Goal: Task Accomplishment & Management: Complete application form

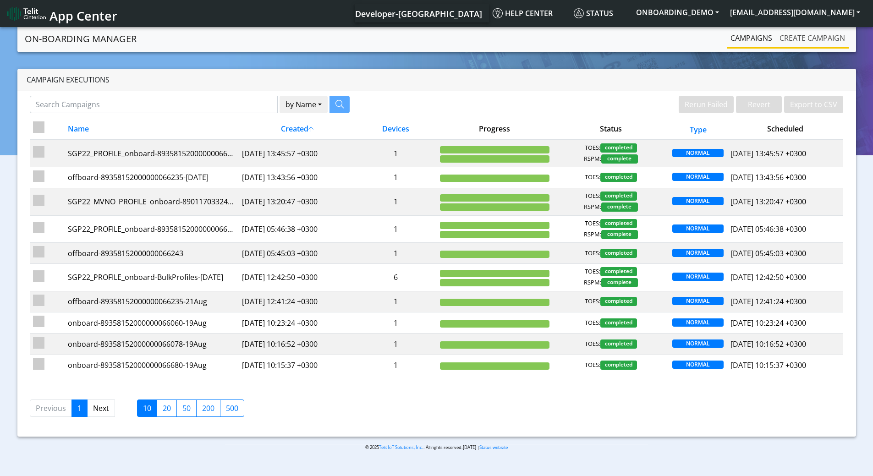
click at [803, 36] on link "Create campaign" at bounding box center [812, 38] width 73 height 18
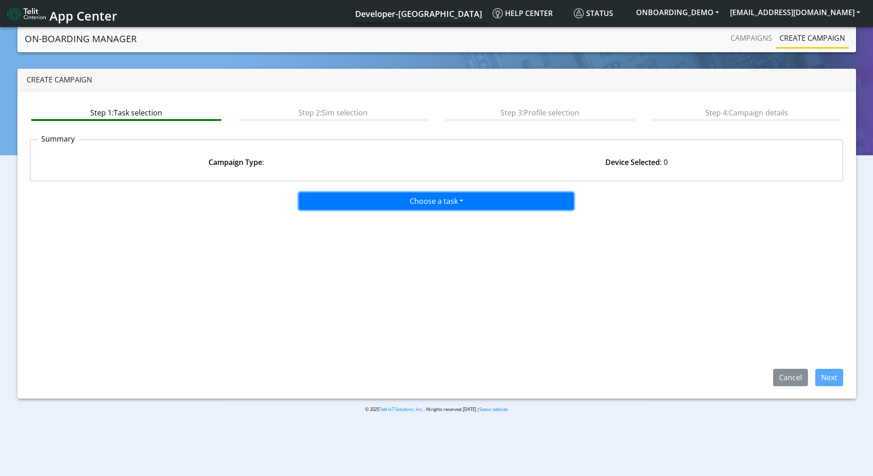
click at [433, 206] on button "Choose a task" at bounding box center [436, 200] width 275 height 17
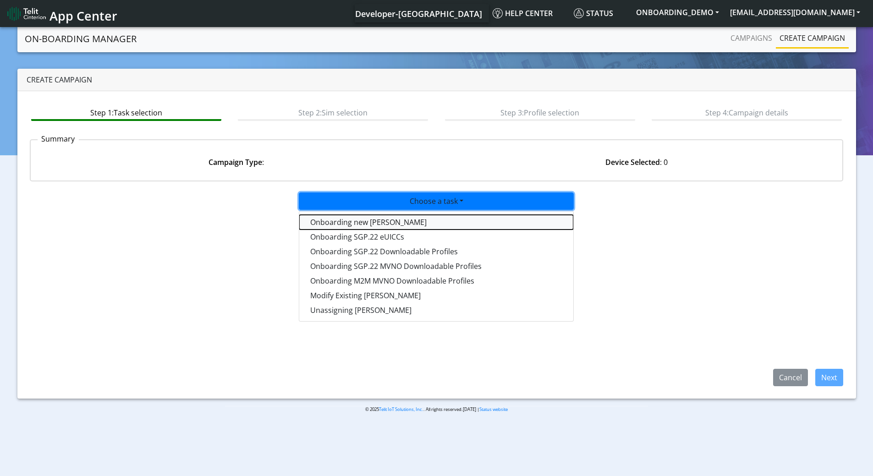
click at [385, 222] on tasktoes-dropdown "Onboarding new SIMs" at bounding box center [436, 222] width 274 height 15
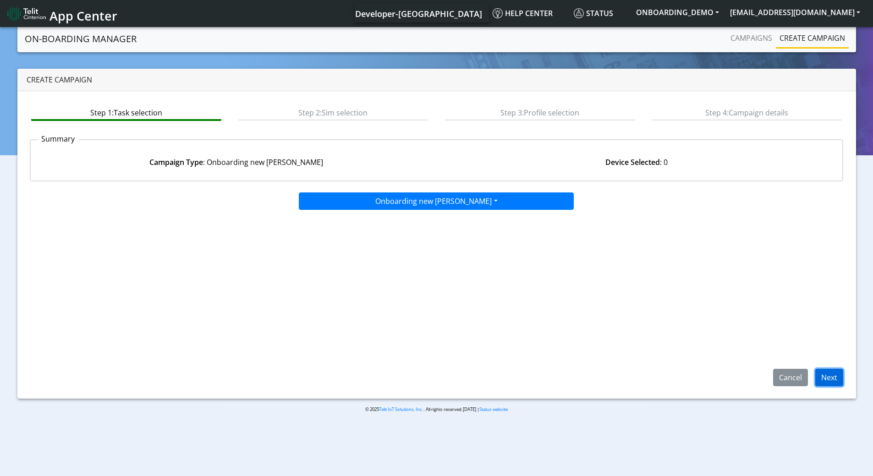
click at [841, 377] on button "Next" at bounding box center [829, 377] width 28 height 17
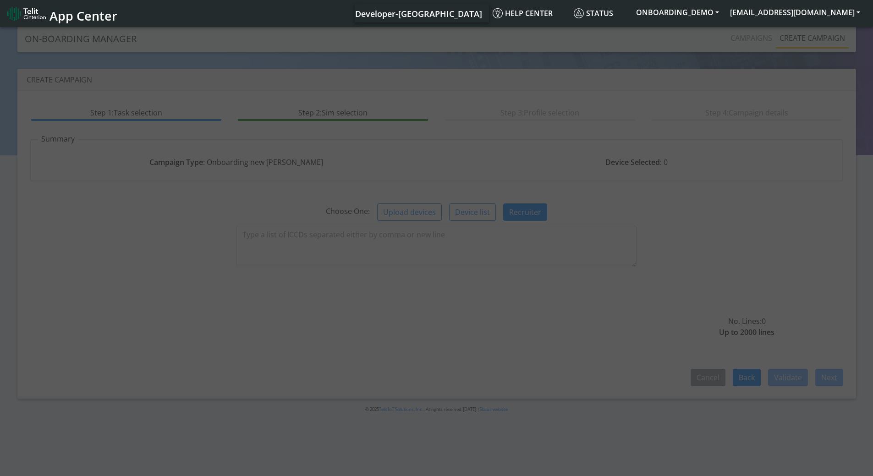
click at [460, 245] on div at bounding box center [436, 252] width 873 height 454
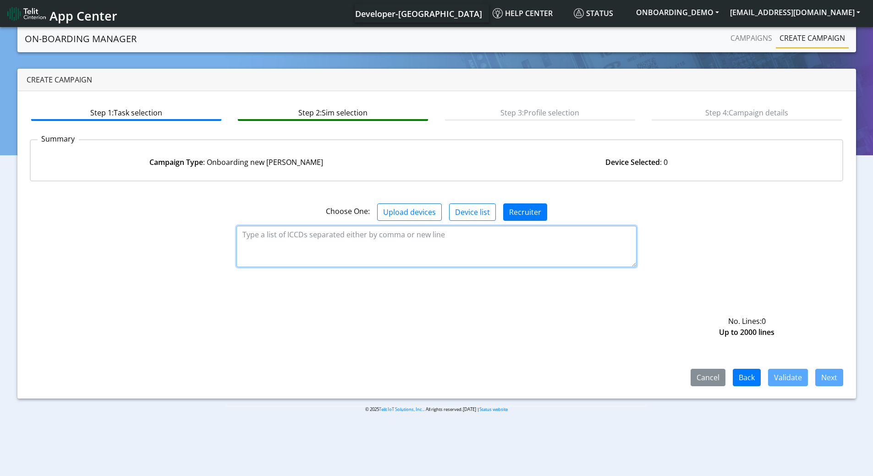
click at [459, 243] on textarea at bounding box center [436, 246] width 400 height 41
paste textarea "89358151000025952790"
type textarea "89358151000025952790"
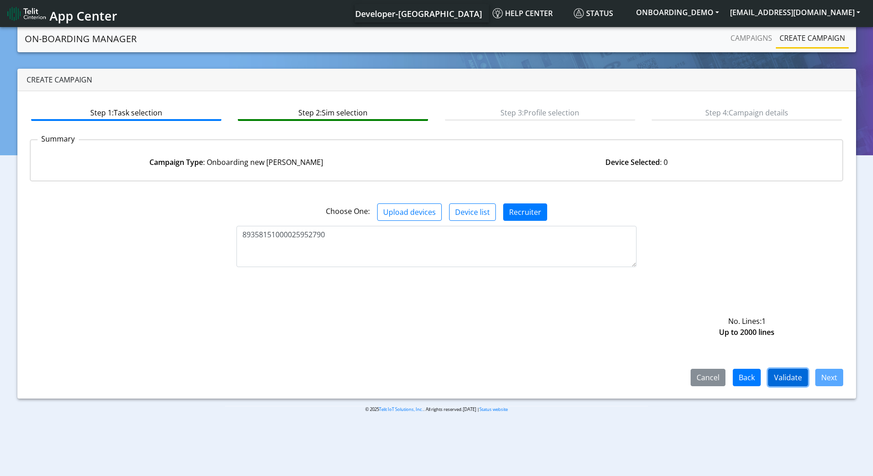
click at [788, 377] on button "Validate" at bounding box center [788, 377] width 40 height 17
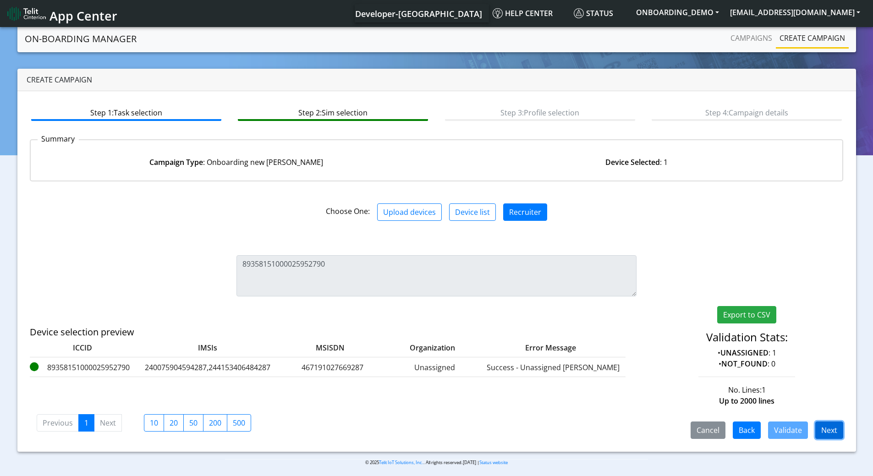
click at [828, 427] on button "Next" at bounding box center [829, 429] width 28 height 17
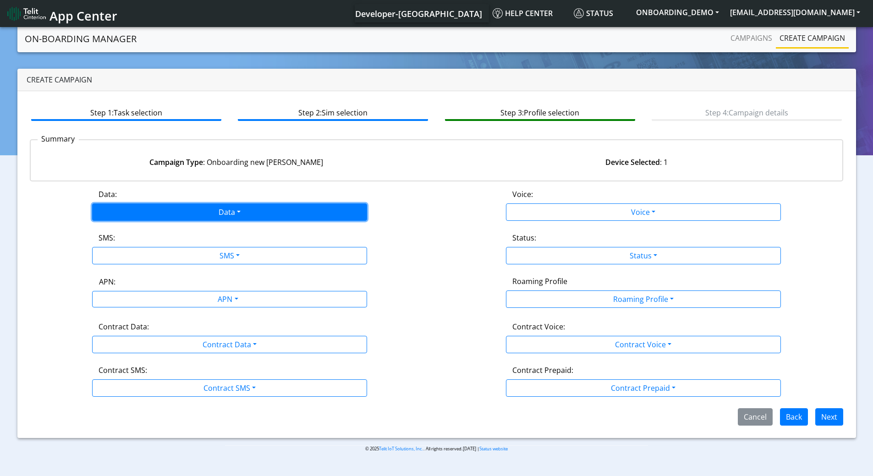
click at [199, 219] on button "Data" at bounding box center [229, 211] width 275 height 17
click at [197, 218] on button "Data" at bounding box center [229, 211] width 275 height 17
click at [167, 218] on button "Data" at bounding box center [229, 211] width 275 height 17
click at [147, 244] on button "Enabled" at bounding box center [230, 247] width 274 height 15
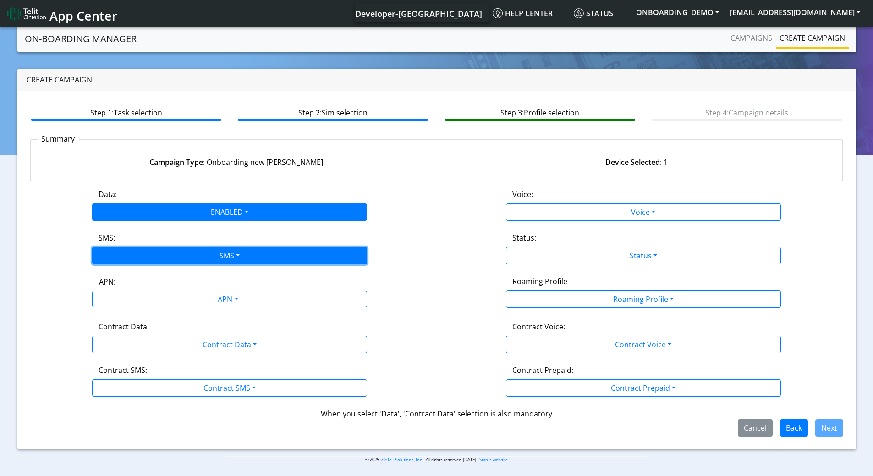
click at [152, 250] on button "SMS" at bounding box center [229, 255] width 275 height 17
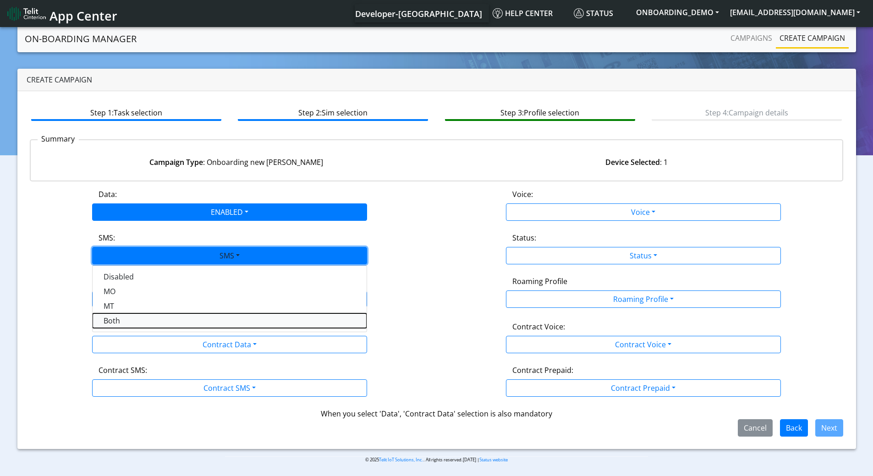
click at [142, 319] on button "Both" at bounding box center [230, 320] width 274 height 15
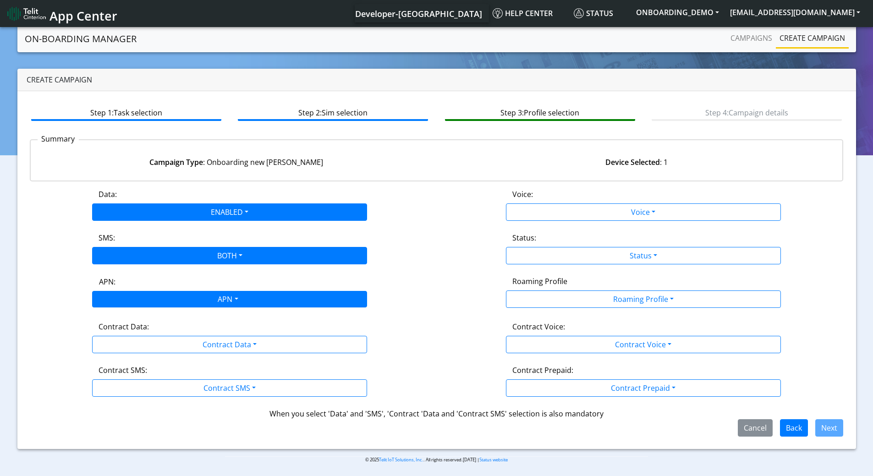
click at [153, 300] on div "APN" at bounding box center [227, 300] width 290 height 18
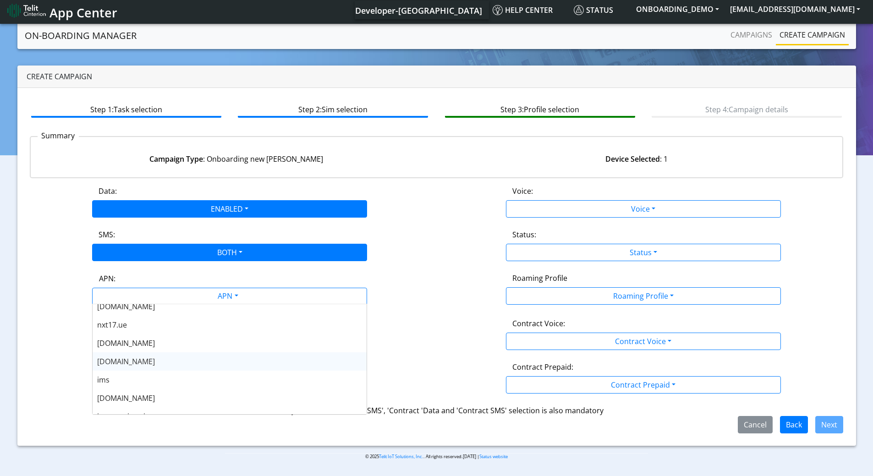
scroll to position [27, 0]
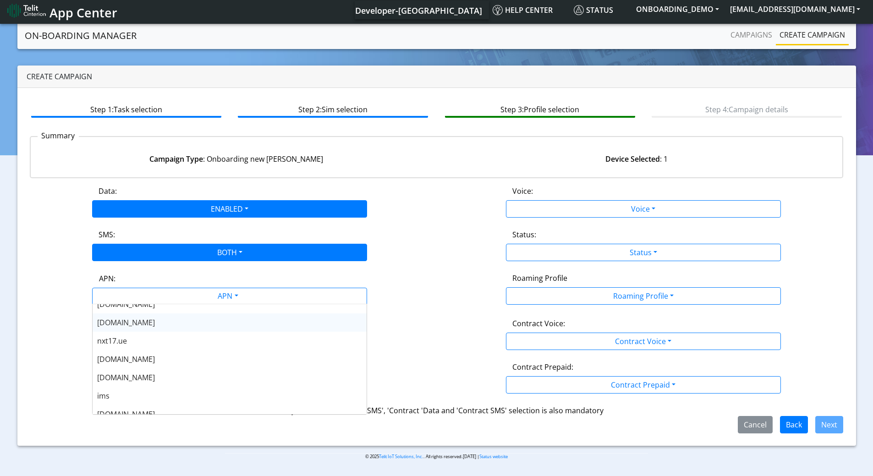
click at [131, 327] on span "nxtesim1.net" at bounding box center [126, 322] width 58 height 10
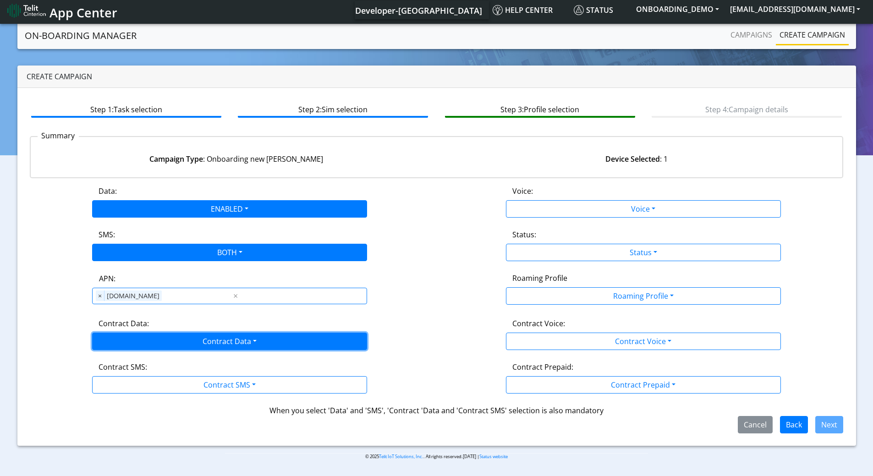
click at [126, 338] on button "Contract Data" at bounding box center [229, 341] width 275 height 17
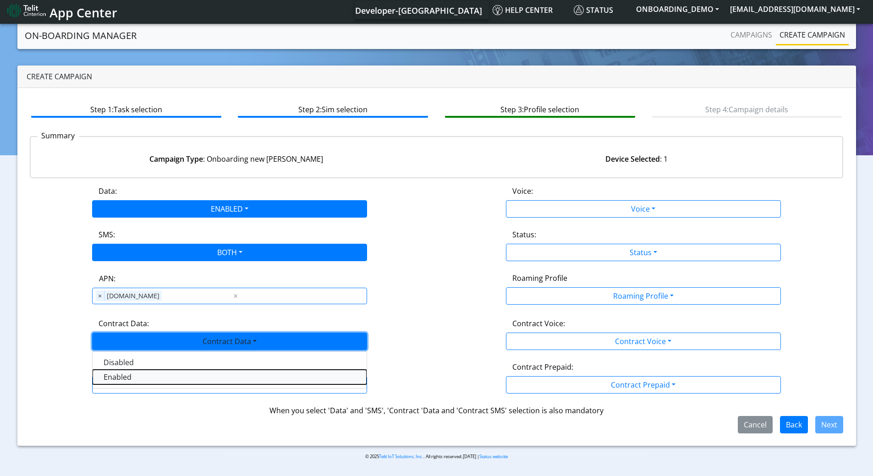
click at [121, 377] on Dataenabled-dropdown "Enabled" at bounding box center [230, 377] width 274 height 15
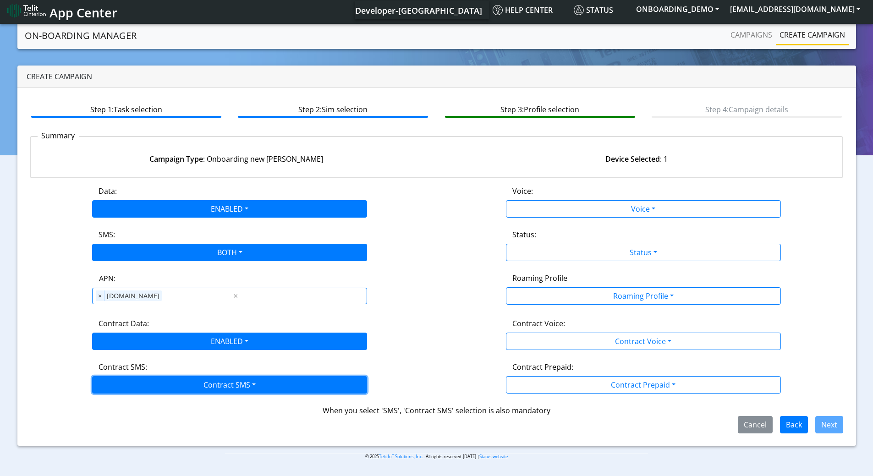
click at [146, 385] on button "Contract SMS" at bounding box center [229, 384] width 275 height 17
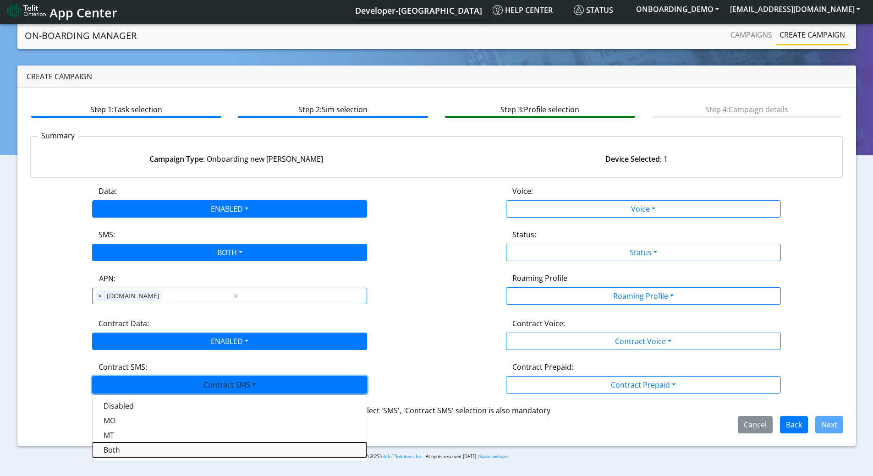
click at [125, 451] on SMSboth-dropdown "Both" at bounding box center [230, 449] width 274 height 15
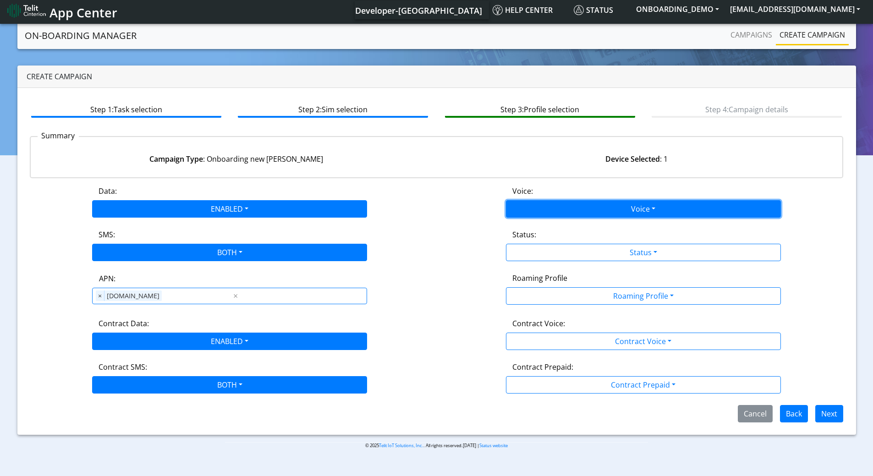
click at [594, 208] on button "Voice" at bounding box center [643, 208] width 275 height 17
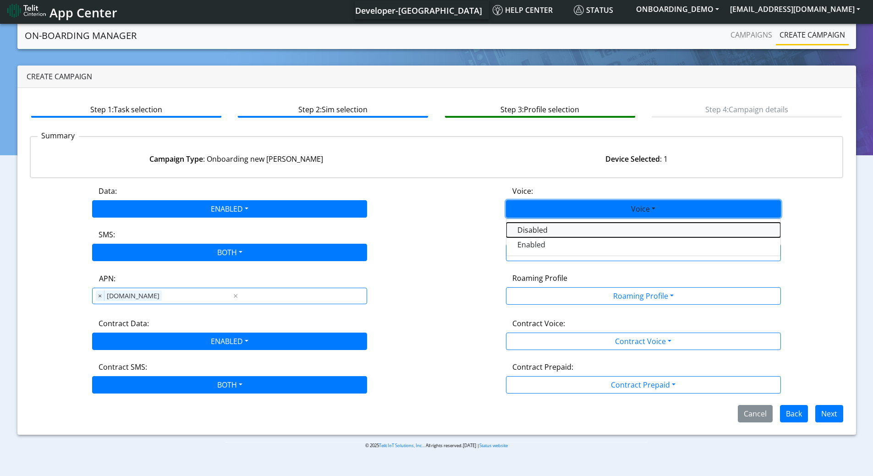
click at [546, 230] on button "Disabled" at bounding box center [643, 230] width 274 height 15
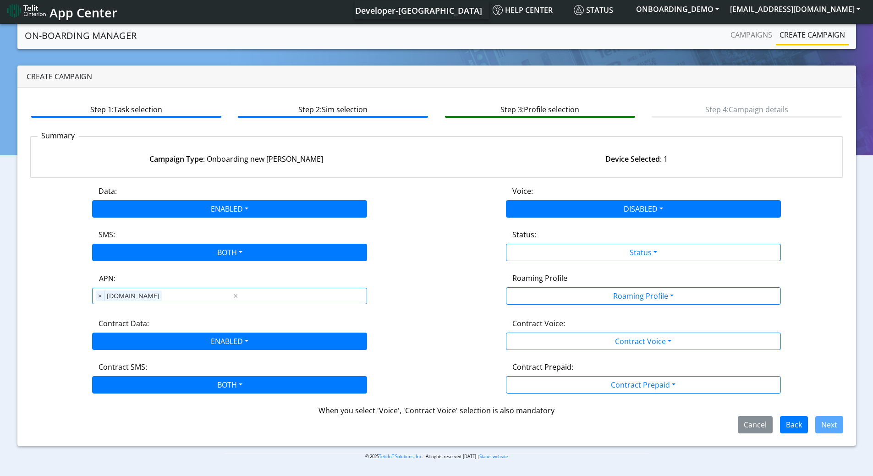
click at [556, 261] on div "Data: ENABLED Disabled Enabled Voice: DISABLED Disabled Enabled SMS: BOTH Disab…" at bounding box center [437, 310] width 814 height 248
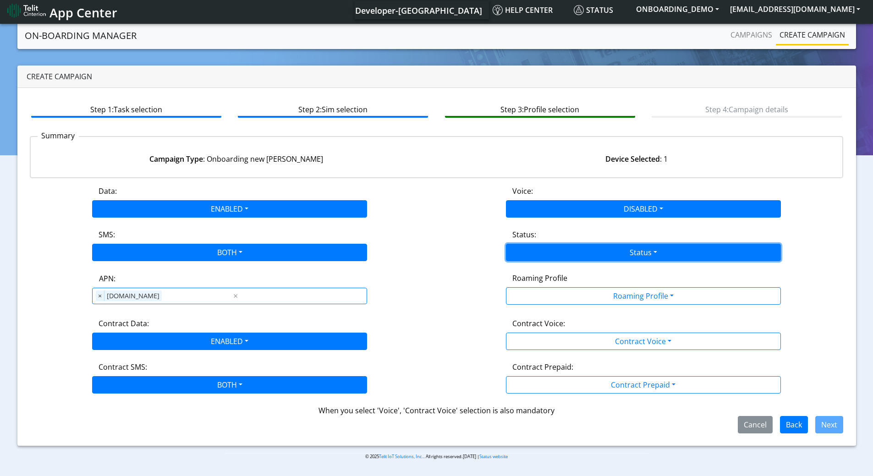
drag, startPoint x: 541, startPoint y: 249, endPoint x: 536, endPoint y: 263, distance: 14.3
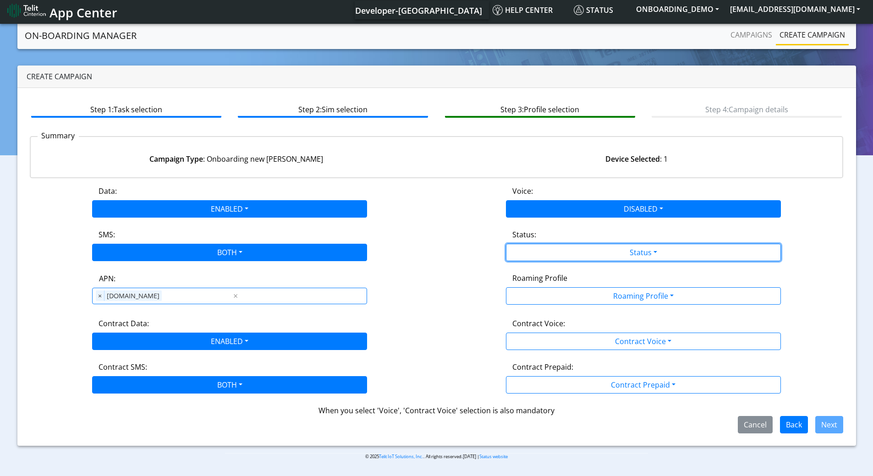
click at [541, 250] on button "Status" at bounding box center [643, 252] width 275 height 17
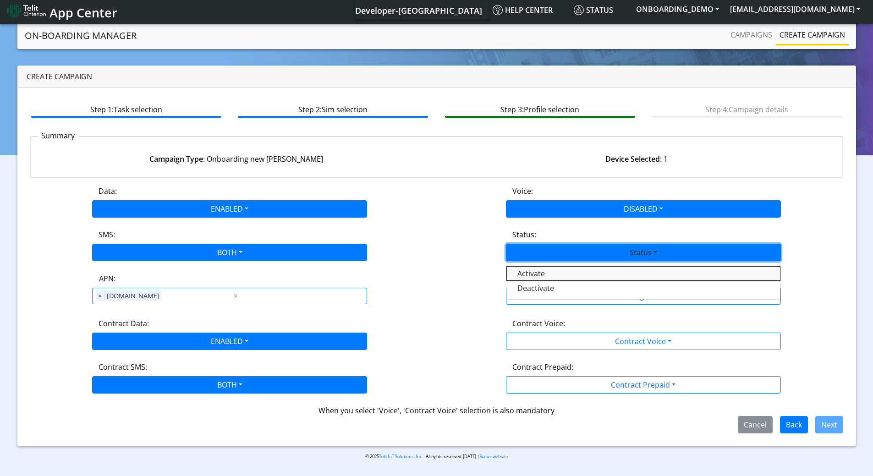
click at [528, 273] on button "Activate" at bounding box center [643, 273] width 274 height 15
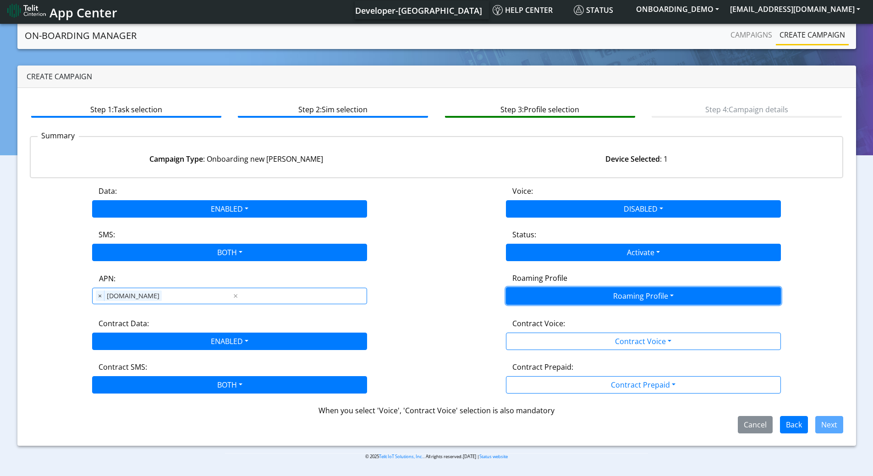
drag, startPoint x: 543, startPoint y: 289, endPoint x: 535, endPoint y: 300, distance: 13.7
click at [544, 291] on button "Roaming Profile" at bounding box center [643, 295] width 275 height 17
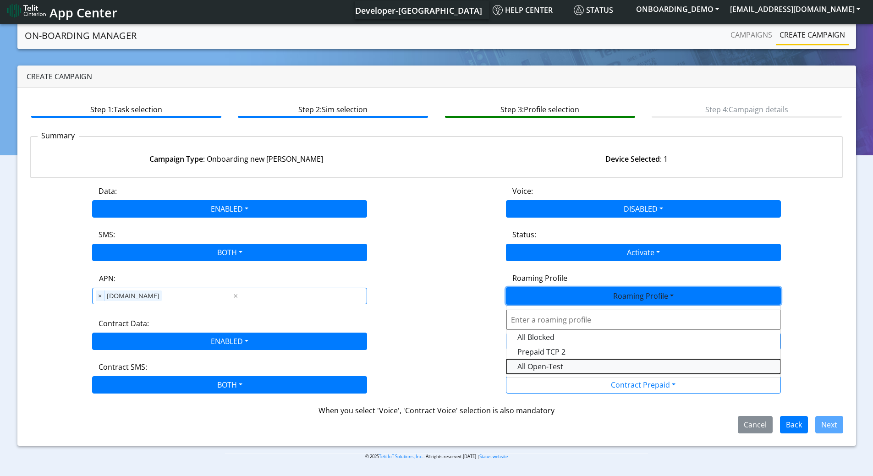
click at [556, 366] on Profile-dropdown "All Open-Test" at bounding box center [643, 366] width 274 height 15
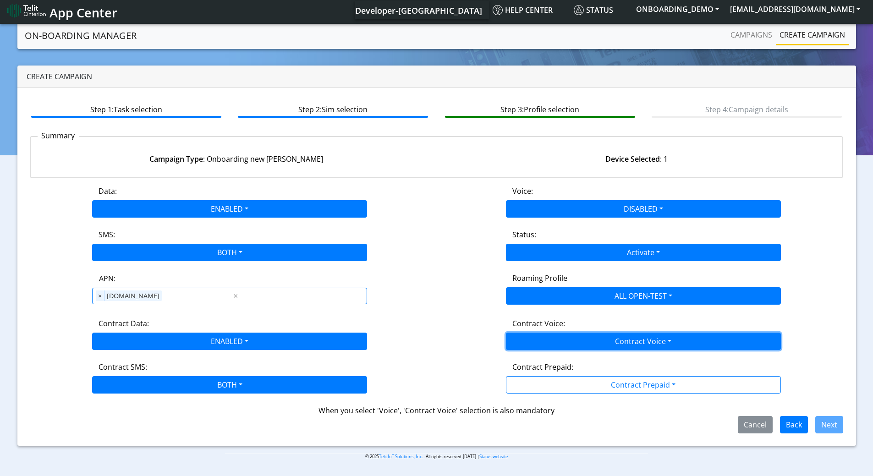
click at [556, 340] on button "Contract Voice" at bounding box center [643, 341] width 275 height 17
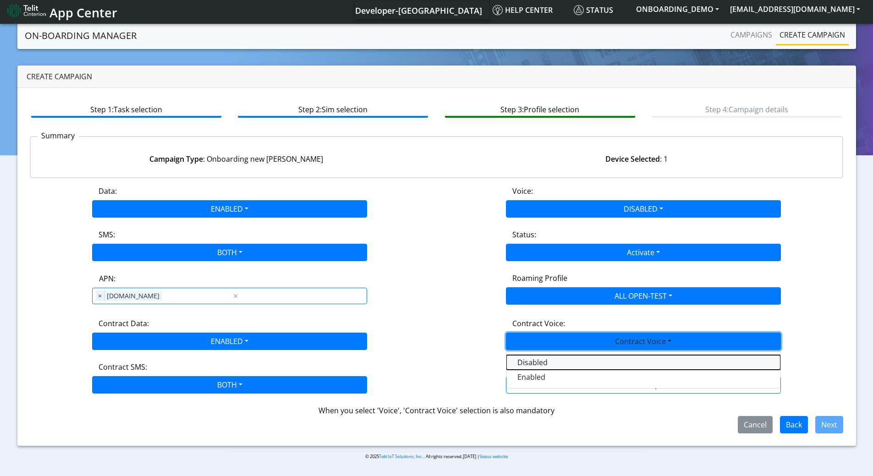
click at [542, 364] on Voicedisabled-dropdown "Disabled" at bounding box center [643, 362] width 274 height 15
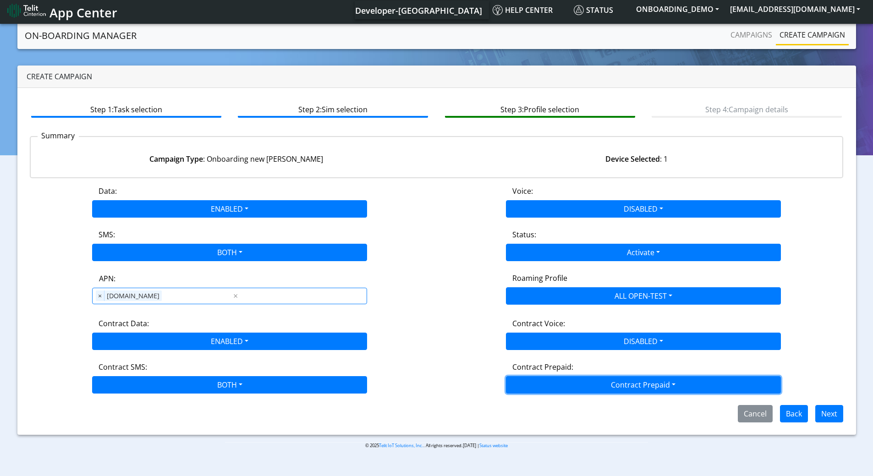
click at [555, 377] on button "Contract Prepaid" at bounding box center [643, 384] width 275 height 17
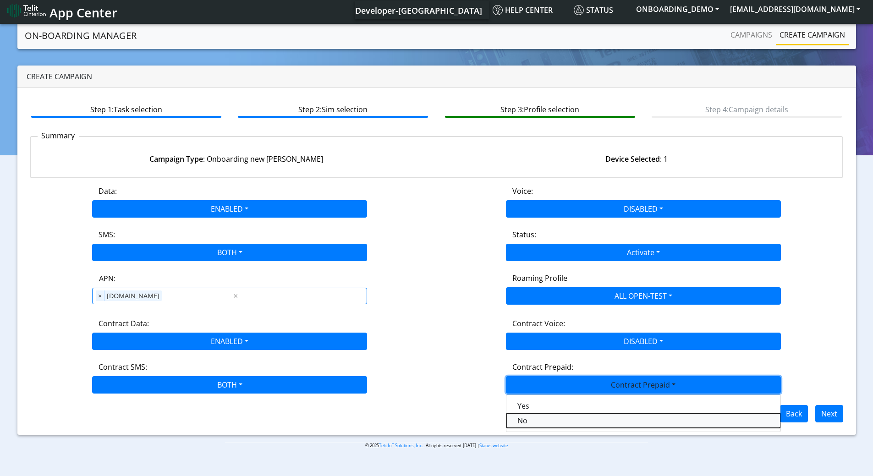
click at [527, 419] on Prepaidnotprepaid-dropdown "No" at bounding box center [643, 420] width 274 height 15
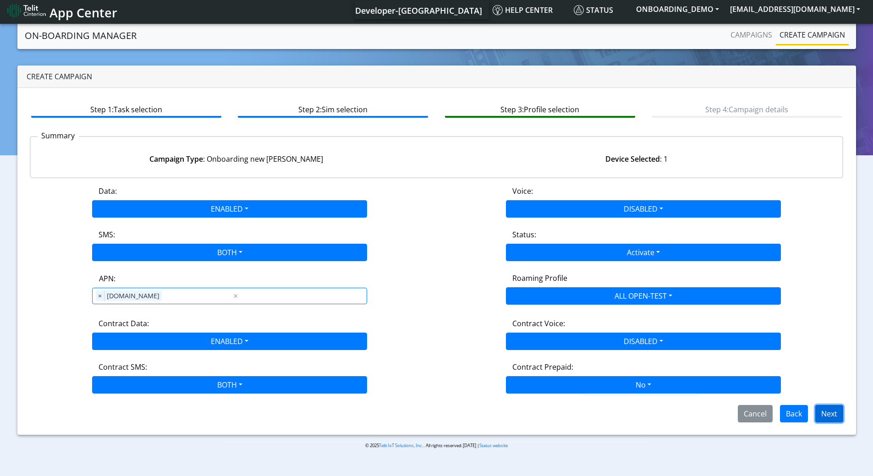
click at [828, 411] on button "Next" at bounding box center [829, 413] width 28 height 17
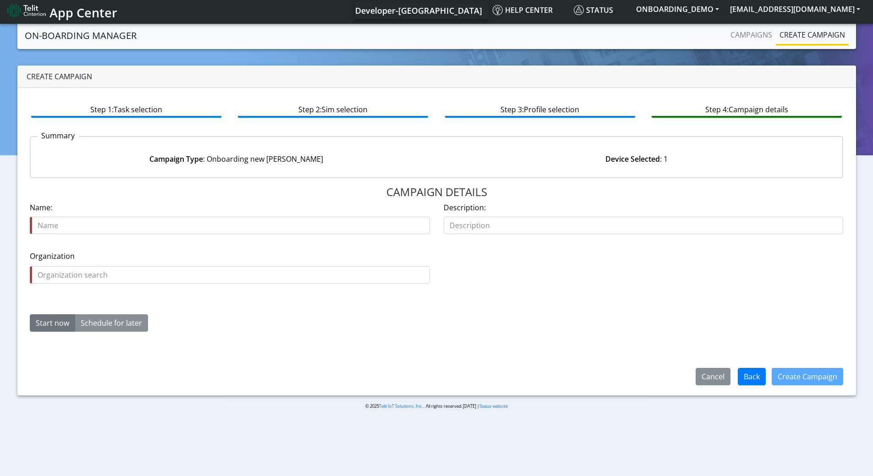
click at [250, 218] on input "text" at bounding box center [230, 225] width 400 height 17
type input "89358151000025952790"
click at [187, 272] on input "text" at bounding box center [230, 274] width 400 height 17
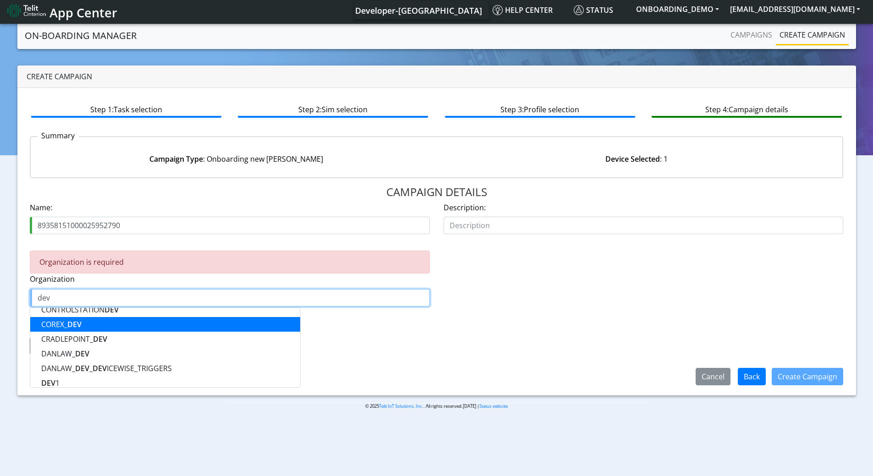
scroll to position [229, 0]
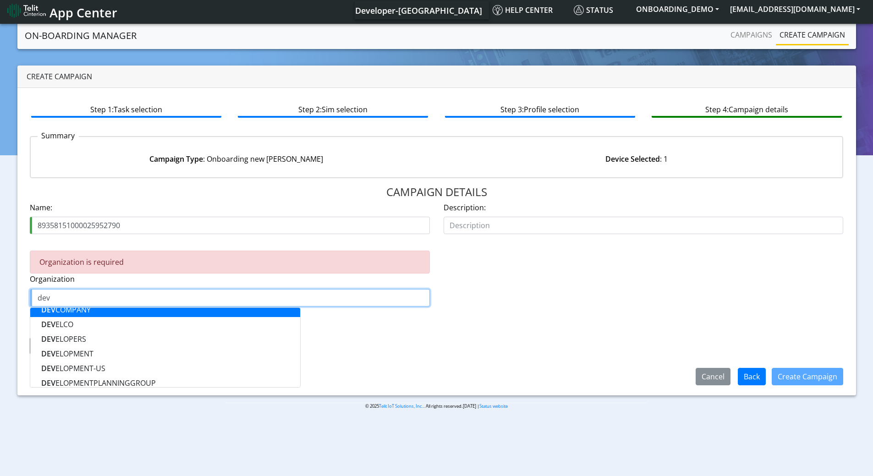
drag, startPoint x: 115, startPoint y: 298, endPoint x: 0, endPoint y: 302, distance: 115.5
click at [0, 302] on section "On-Boarding Manager Campaigns Create campaign Create campaign Step 1: Task sele…" at bounding box center [436, 223] width 873 height 402
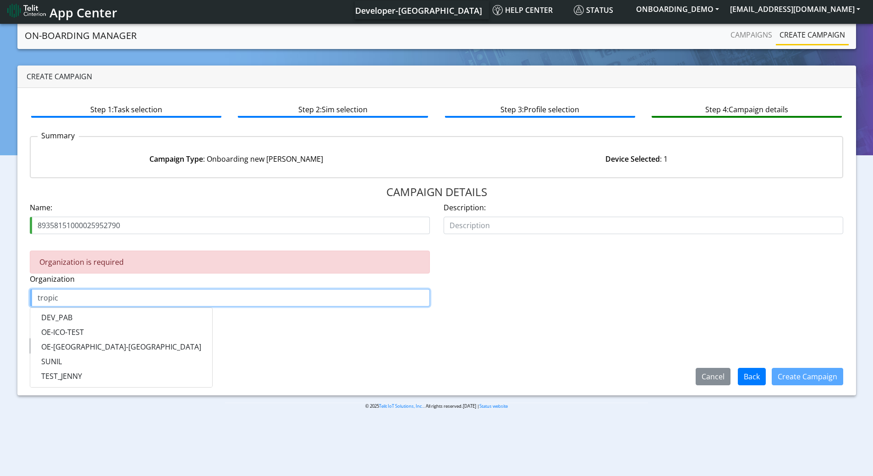
scroll to position [60, 0]
click at [73, 296] on input "tropical" at bounding box center [230, 297] width 400 height 17
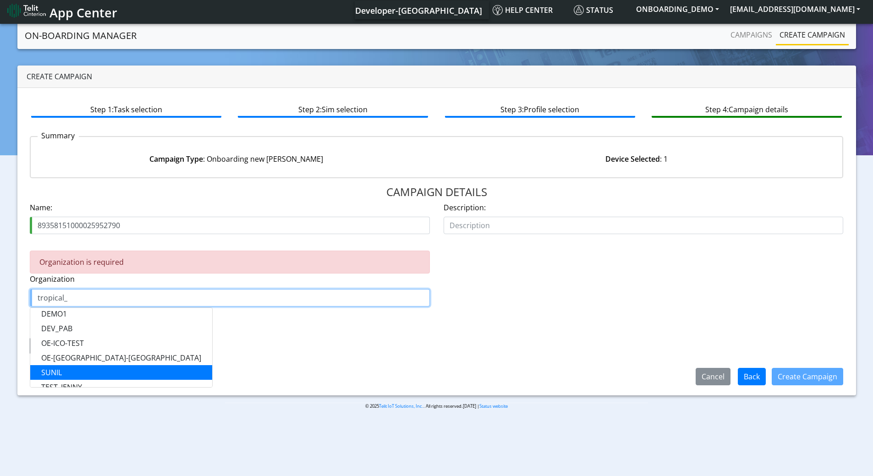
scroll to position [0, 0]
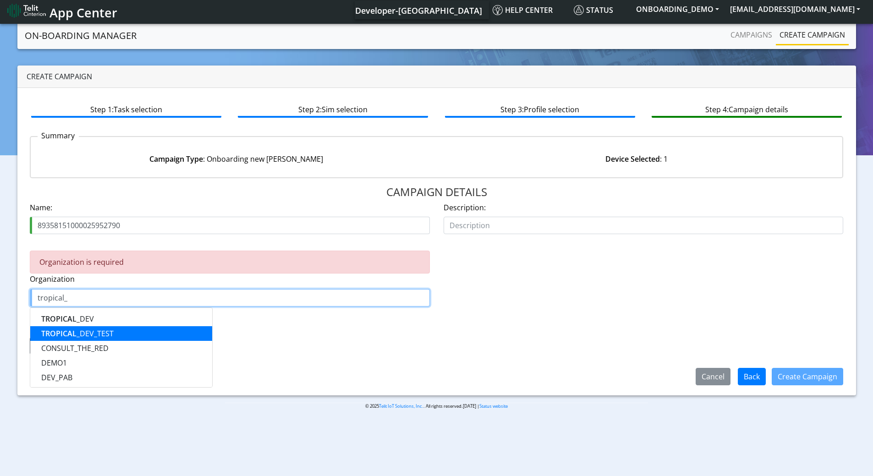
click at [87, 335] on ngb-highlight "TROPICAL_ DEV_TEST" at bounding box center [77, 333] width 72 height 10
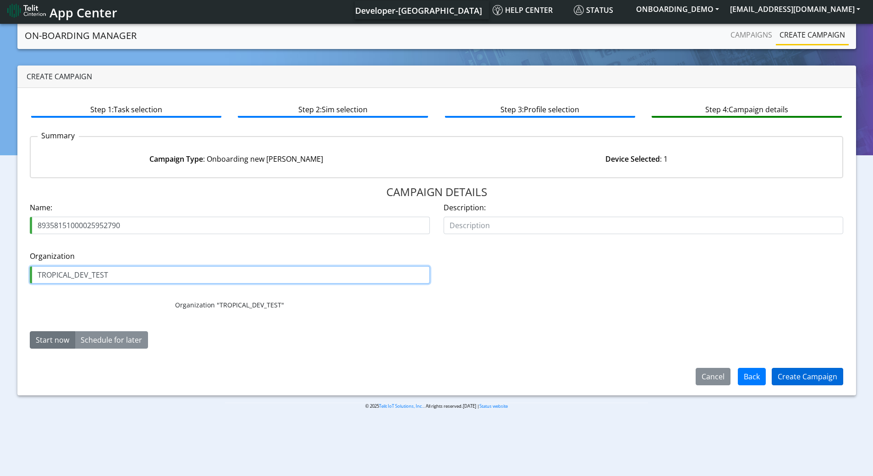
type input "TROPICAL_DEV_TEST"
click at [801, 375] on button "Create Campaign" at bounding box center [806, 376] width 71 height 17
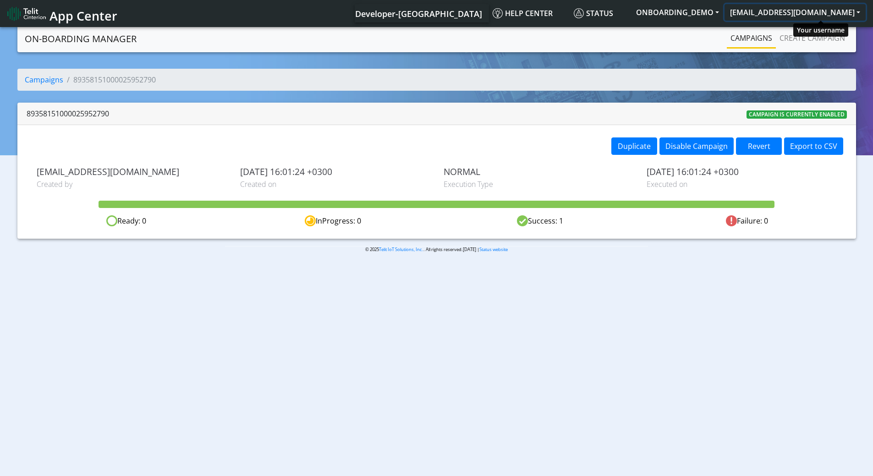
click at [804, 12] on button "[EMAIL_ADDRESS][DOMAIN_NAME]" at bounding box center [794, 12] width 141 height 16
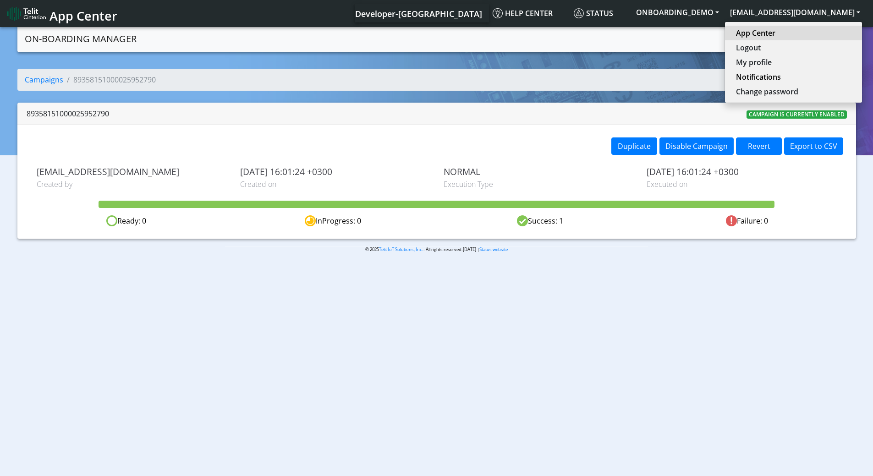
click at [797, 33] on link "App Center" at bounding box center [793, 32] width 115 height 11
